Goal: Transaction & Acquisition: Purchase product/service

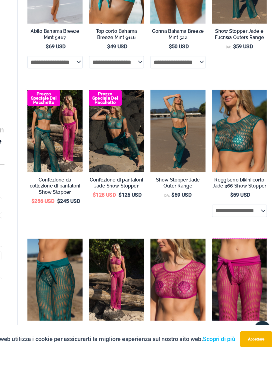
scroll to position [329, 0]
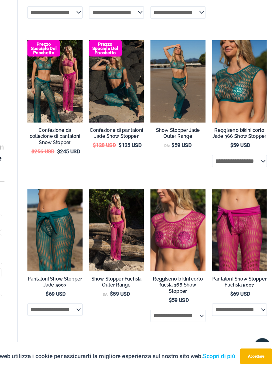
click at [113, 76] on img at bounding box center [113, 76] width 0 height 0
